Goal: Information Seeking & Learning: Understand process/instructions

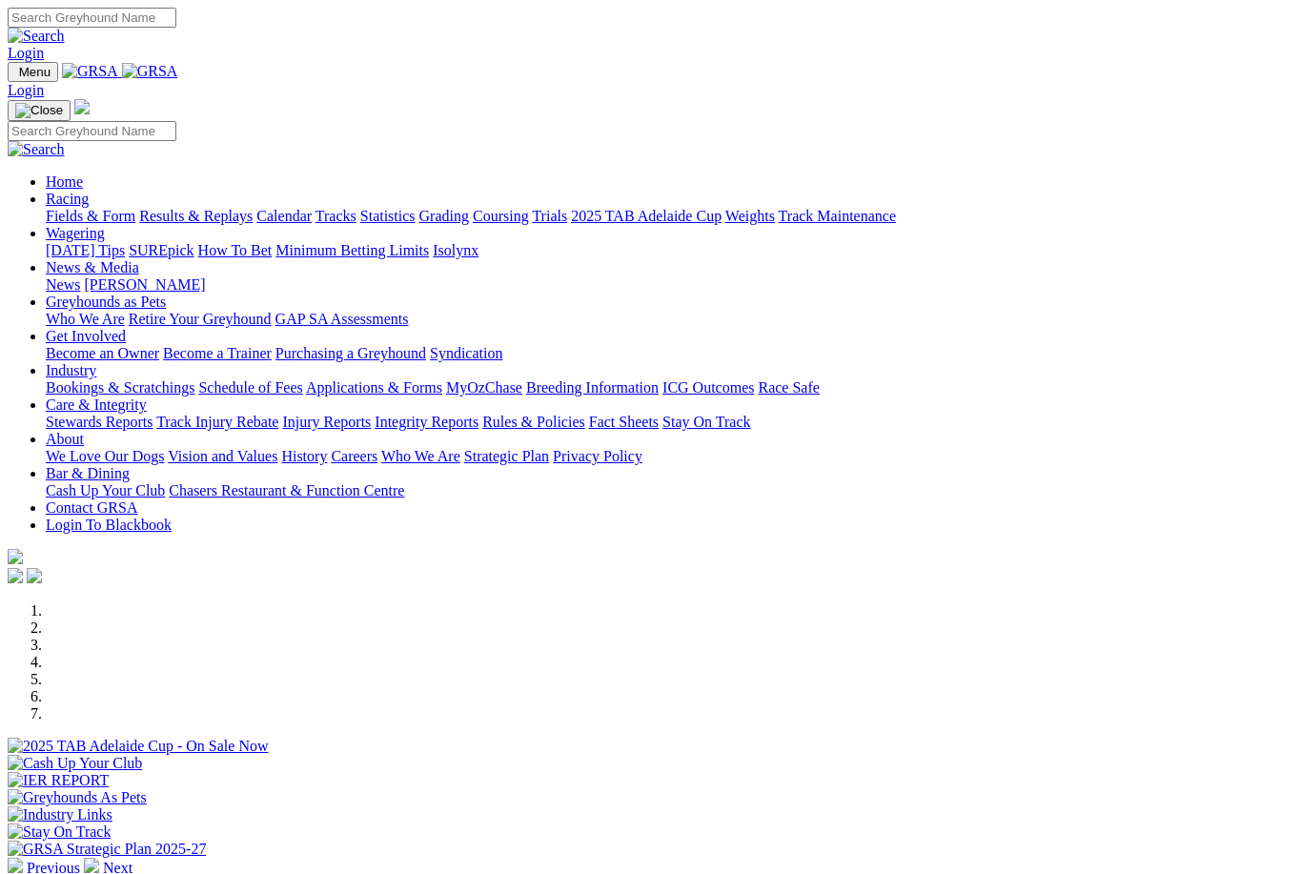
click at [96, 362] on link "Industry" at bounding box center [71, 370] width 51 height 16
click at [89, 191] on link "Racing" at bounding box center [67, 199] width 43 height 16
click at [147, 396] on link "Care & Integrity" at bounding box center [96, 404] width 101 height 16
click at [585, 414] on link "Rules & Policies" at bounding box center [533, 422] width 103 height 16
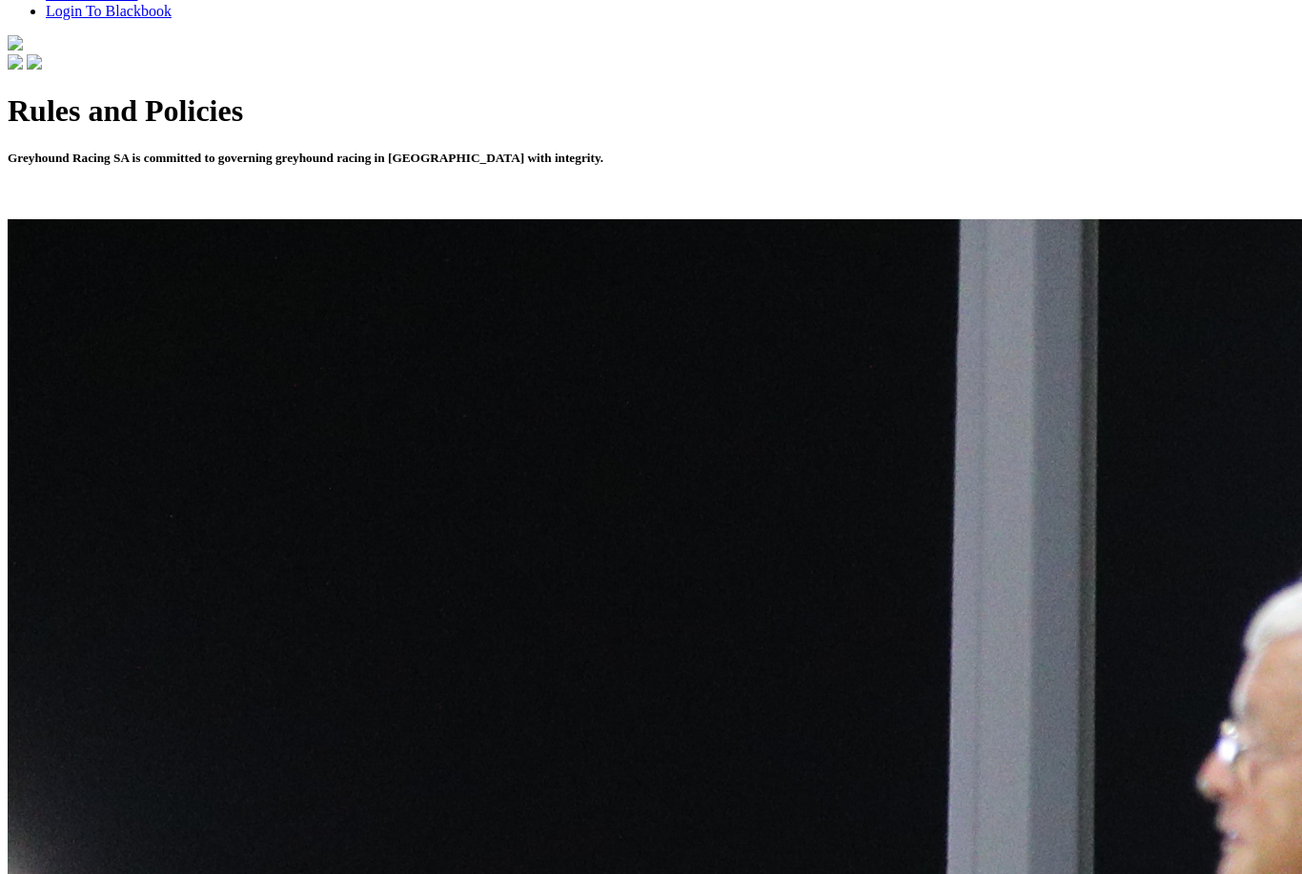
scroll to position [587, 0]
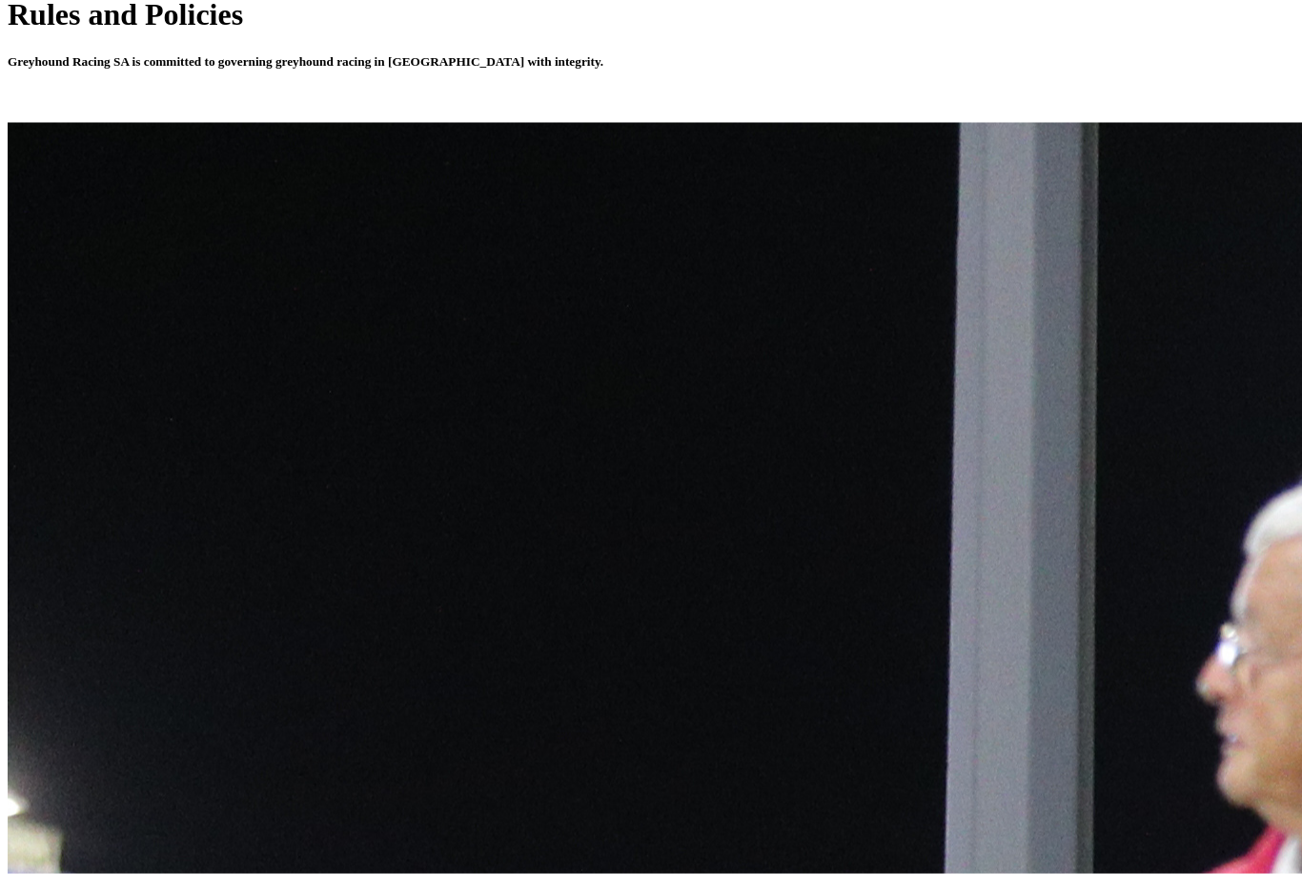
scroll to position [648, 0]
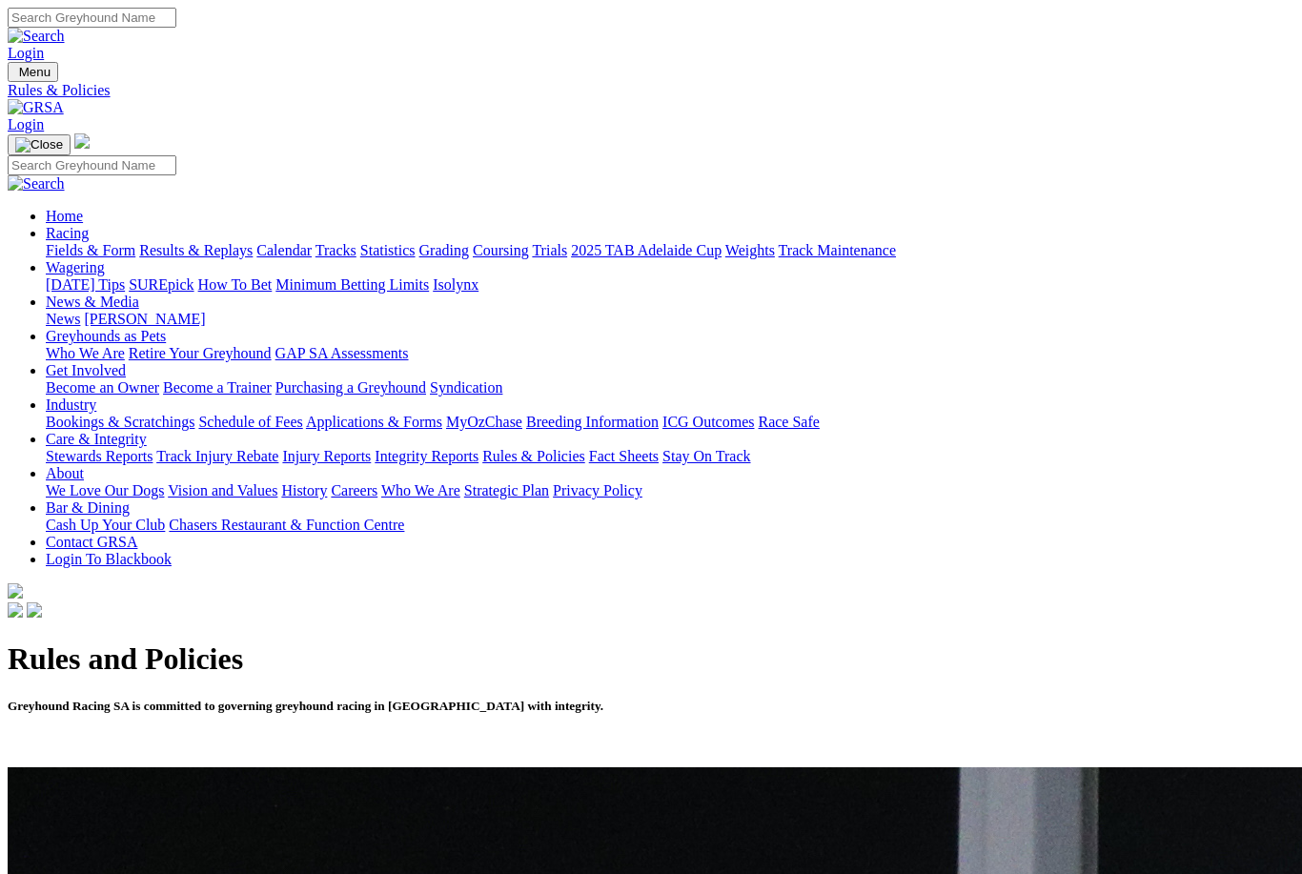
scroll to position [649, 0]
